Goal: Information Seeking & Learning: Check status

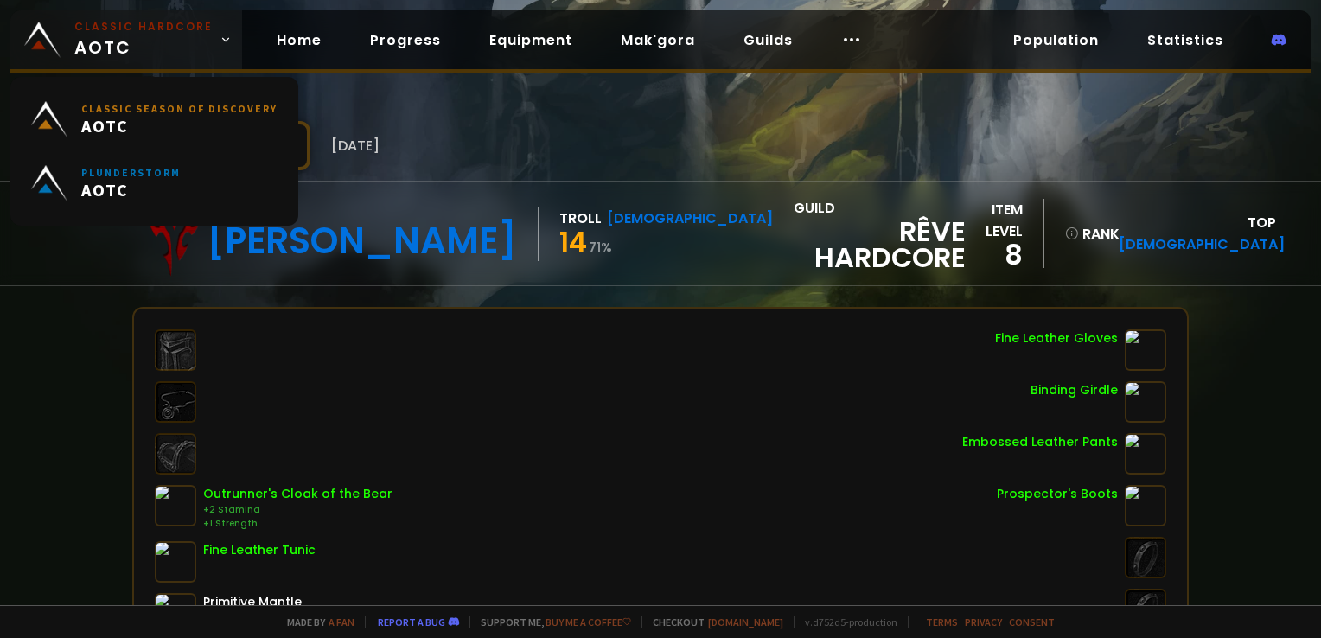
click at [138, 33] on small "Classic Hardcore" at bounding box center [143, 27] width 138 height 16
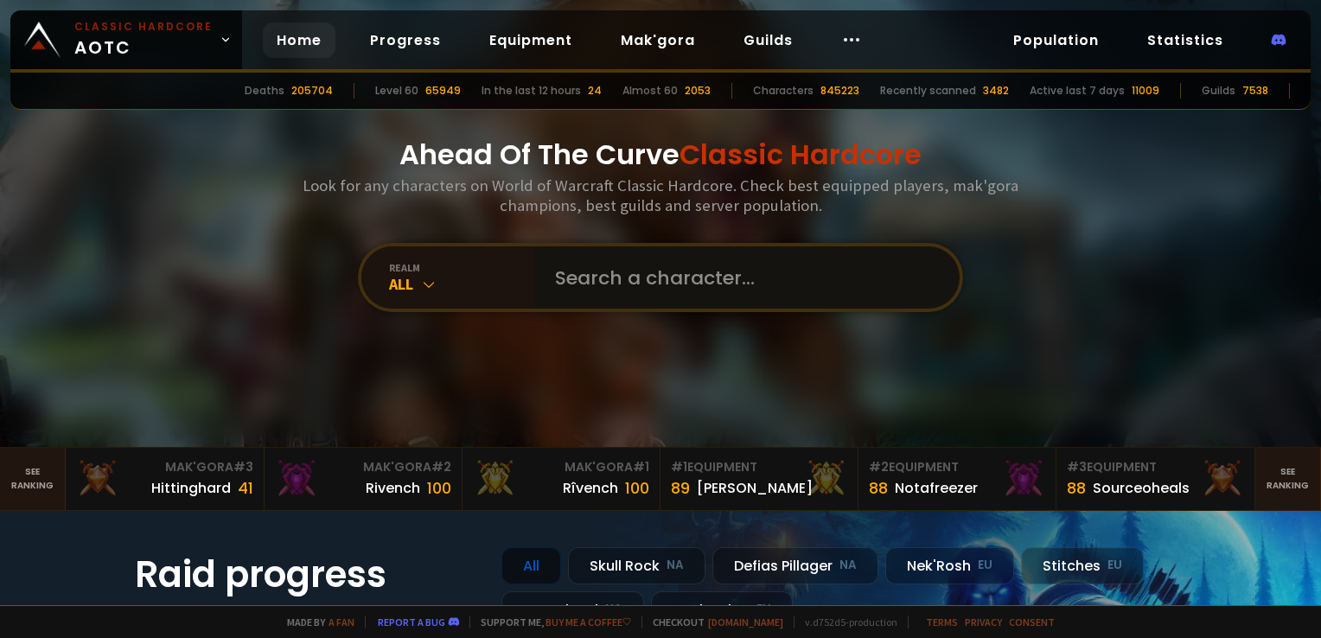
click at [571, 275] on input "text" at bounding box center [742, 277] width 394 height 62
type input "unclegay"
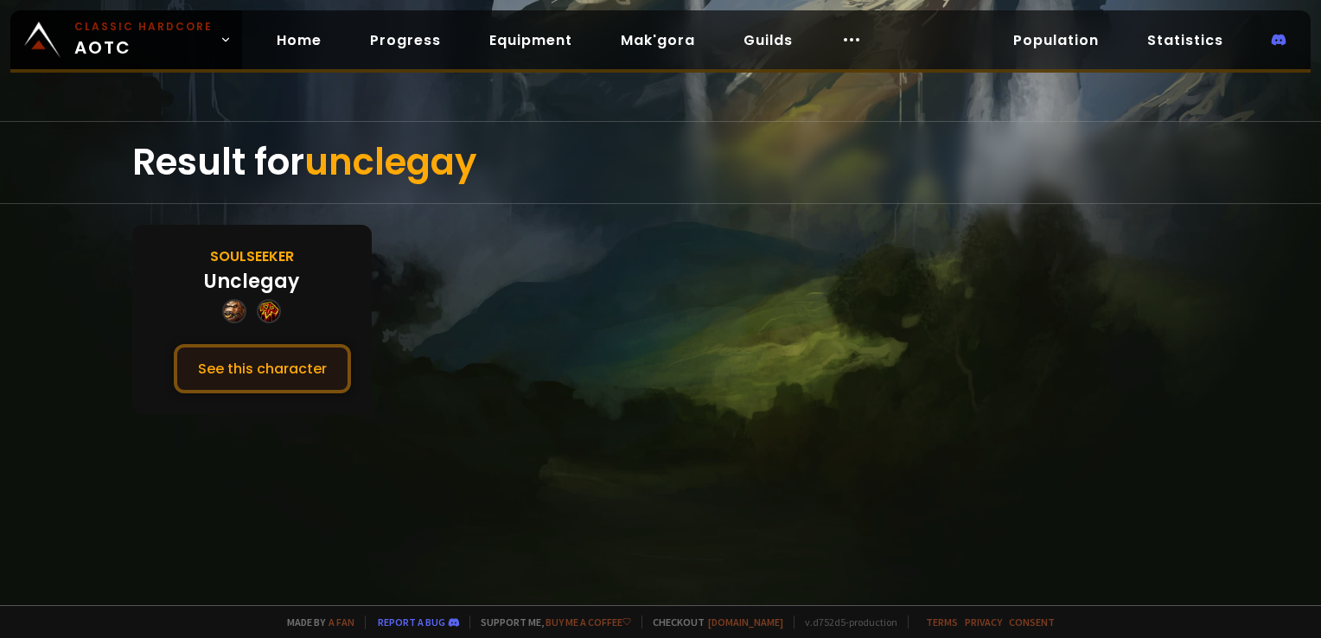
click at [269, 375] on button "See this character" at bounding box center [262, 368] width 177 height 49
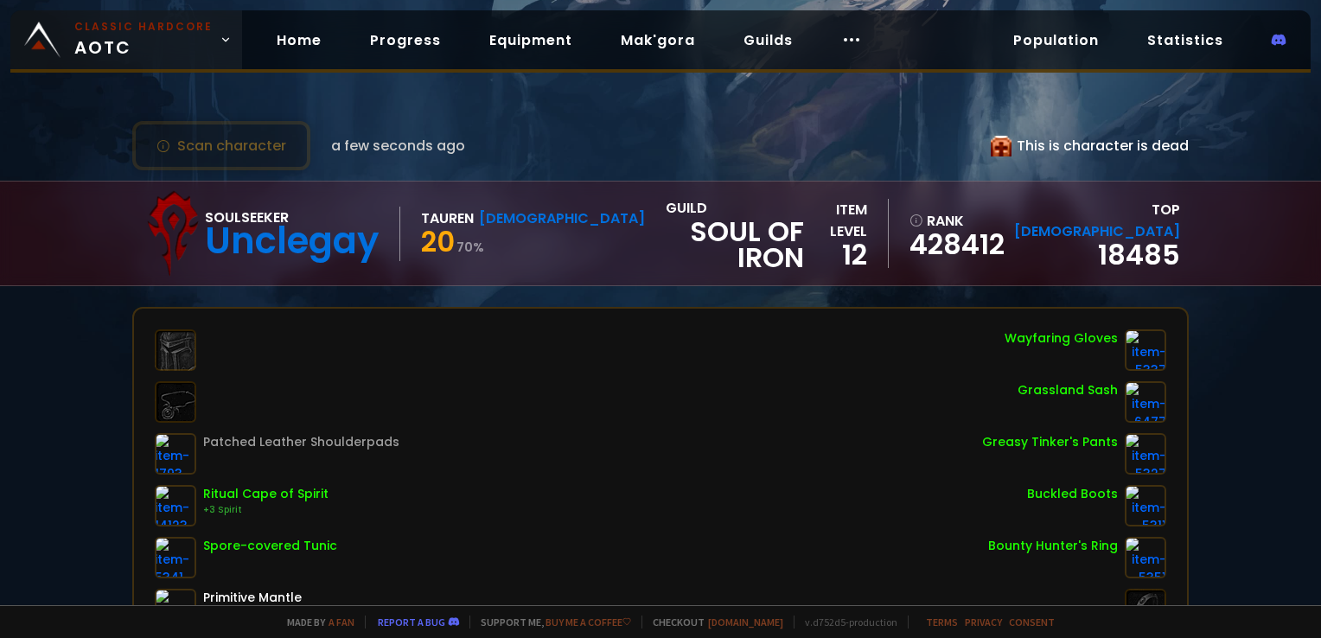
click at [140, 37] on span "Classic Hardcore AOTC" at bounding box center [143, 39] width 138 height 41
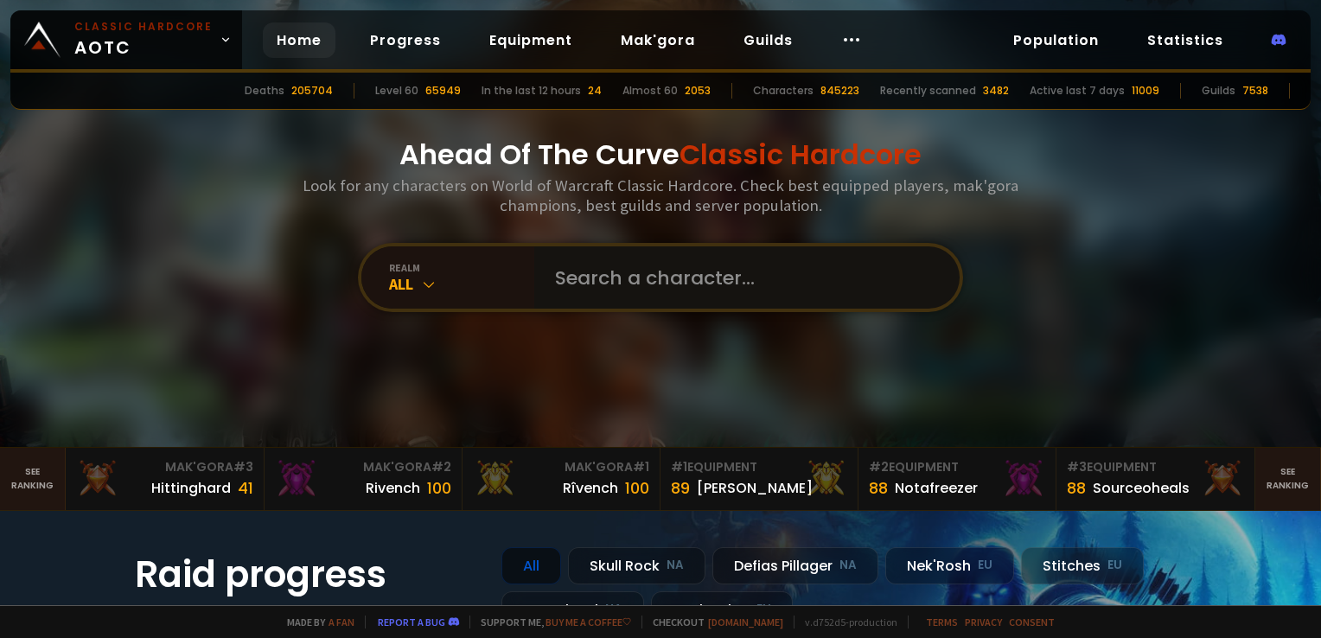
click at [564, 271] on input "text" at bounding box center [742, 277] width 394 height 62
type input "mootmon"
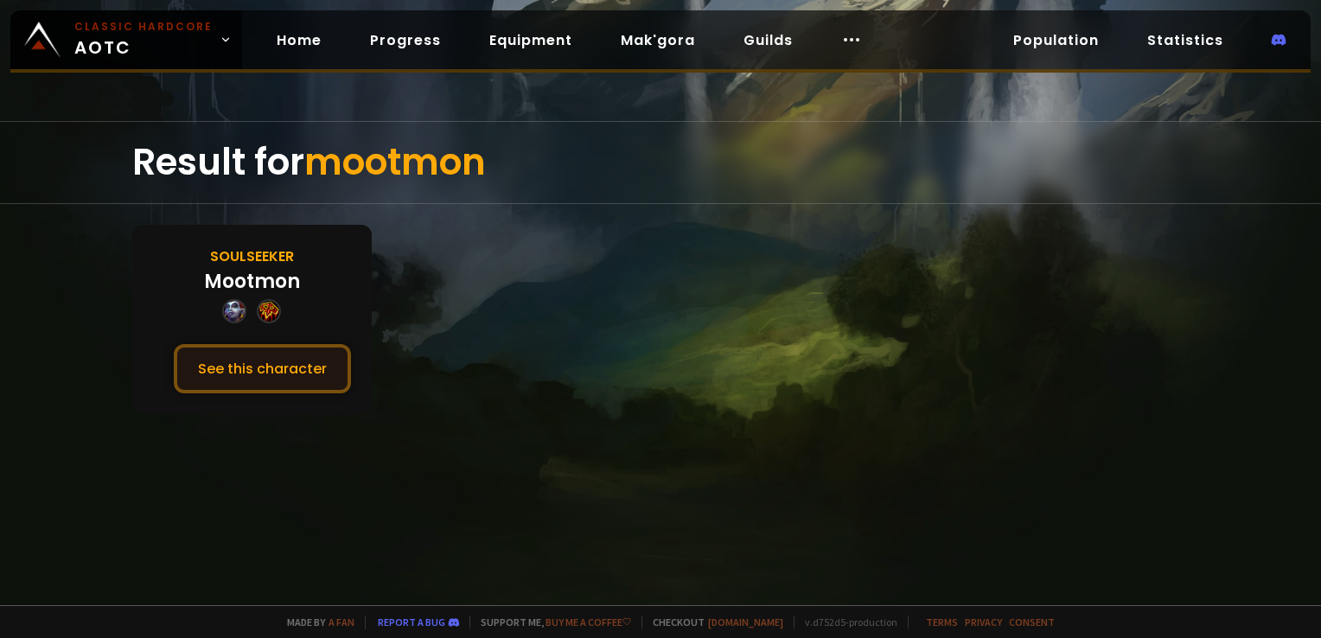
click at [313, 367] on button "See this character" at bounding box center [262, 368] width 177 height 49
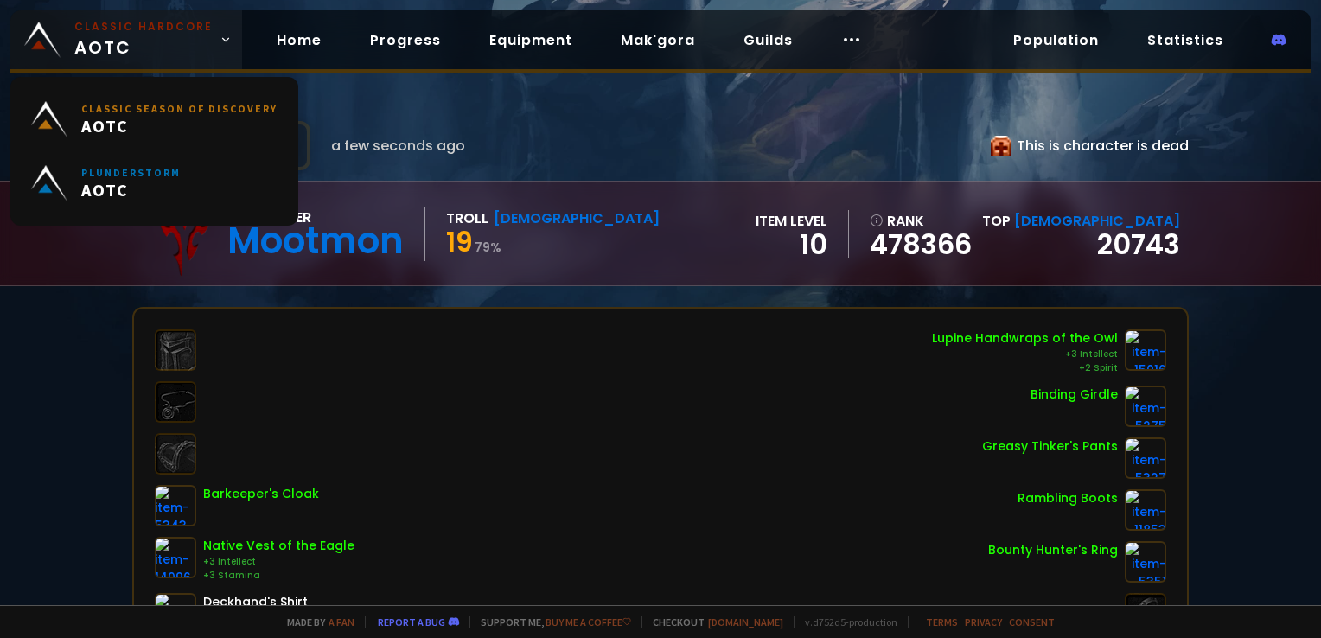
click at [175, 33] on small "Classic Hardcore" at bounding box center [143, 27] width 138 height 16
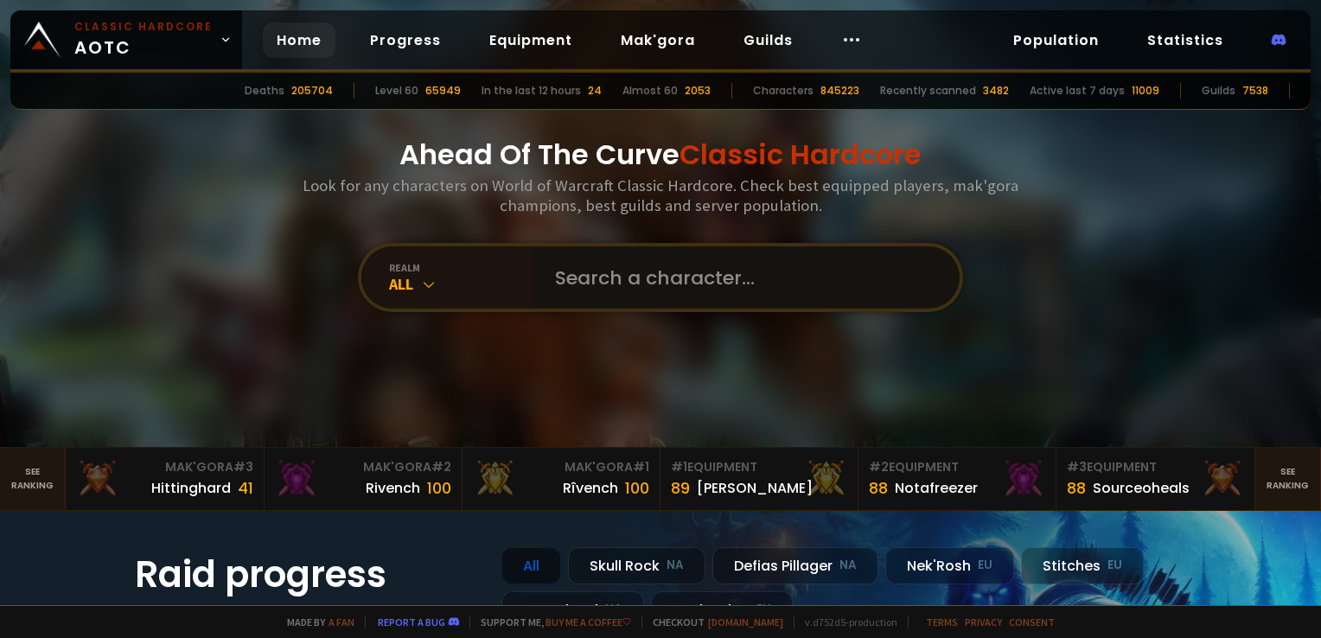
click at [633, 249] on input "text" at bounding box center [742, 277] width 394 height 62
click at [641, 286] on input "text" at bounding box center [742, 277] width 394 height 62
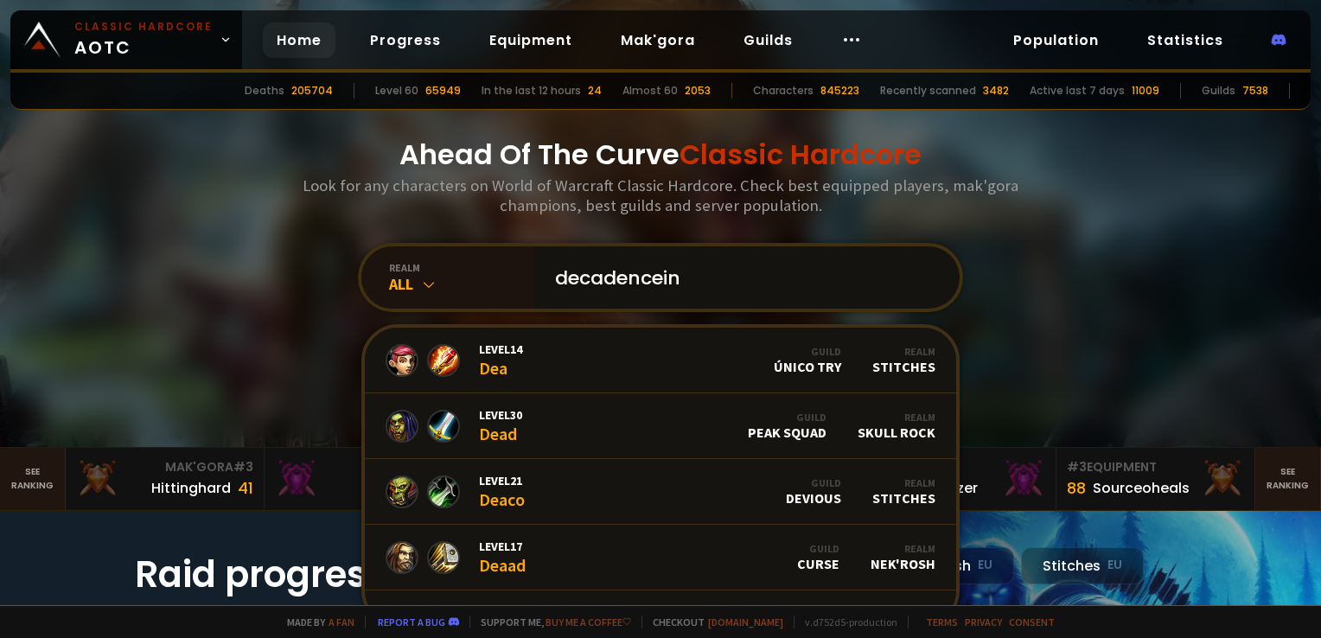
type input "decadenceinn"
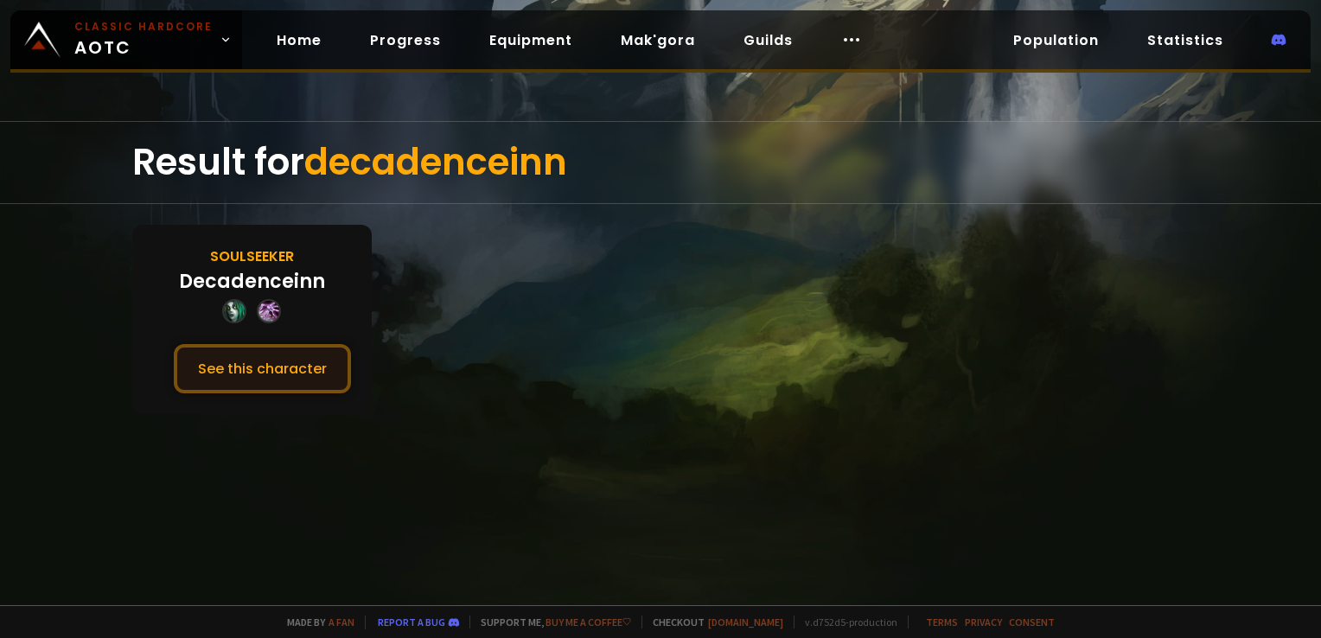
click at [271, 352] on button "See this character" at bounding box center [262, 368] width 177 height 49
